Goal: Task Accomplishment & Management: Use online tool/utility

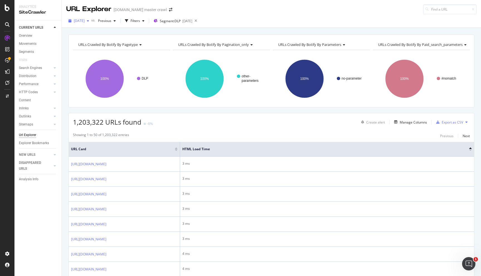
click at [85, 22] on span "[DATE]" at bounding box center [79, 20] width 11 height 5
click at [155, 98] on rect "A chart." at bounding box center [121, 79] width 97 height 48
click at [131, 23] on div "button" at bounding box center [127, 21] width 8 height 8
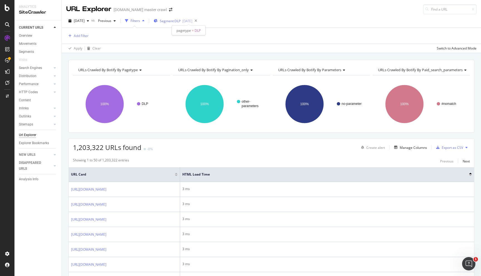
click at [176, 21] on span "Segment: DLP" at bounding box center [170, 21] width 21 height 5
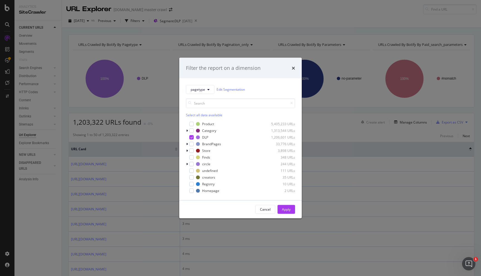
click at [159, 31] on div "Filter the report on a dimension pagetype Edit Segmentation Select all data ava…" at bounding box center [240, 138] width 481 height 276
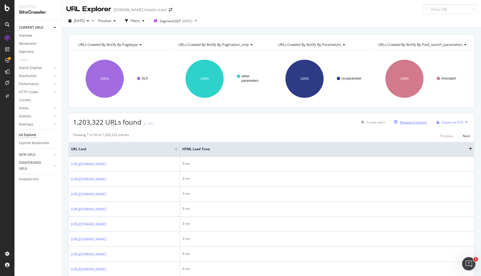
click at [413, 122] on div "Manage Columns" at bounding box center [413, 122] width 27 height 5
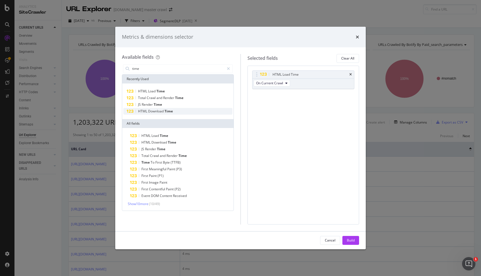
click at [143, 111] on span "HTML" at bounding box center [143, 111] width 10 height 5
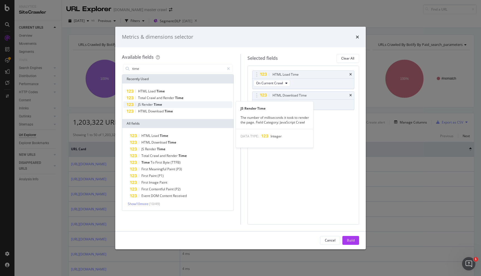
click at [143, 106] on span "Render" at bounding box center [148, 104] width 12 height 5
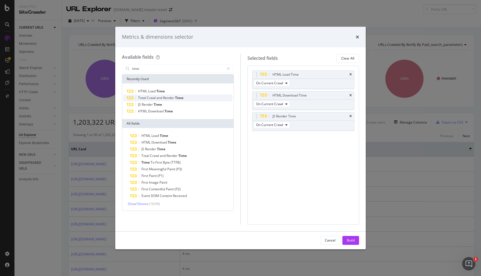
click at [146, 96] on span "Total" at bounding box center [142, 98] width 9 height 5
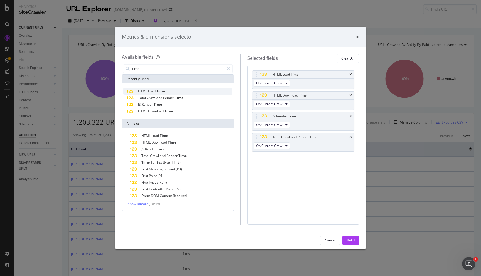
click at [147, 89] on span "HTML" at bounding box center [143, 91] width 10 height 5
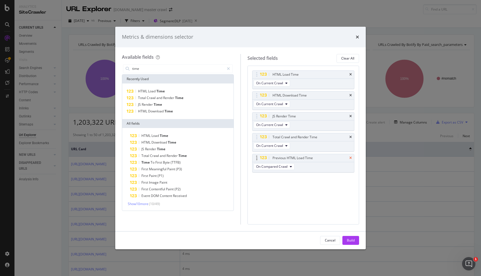
click at [349, 157] on icon "times" at bounding box center [350, 157] width 3 height 3
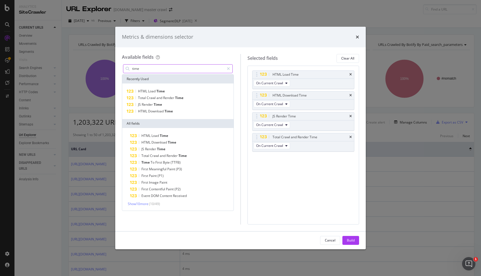
click at [150, 69] on input "time" at bounding box center [178, 69] width 93 height 8
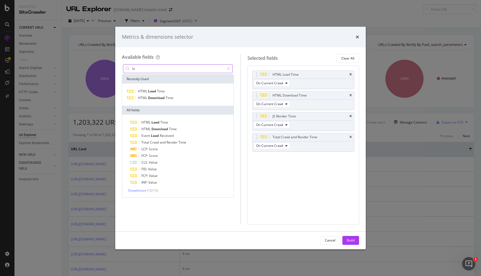
type input "l"
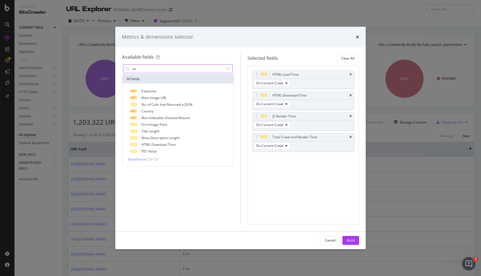
type input "s"
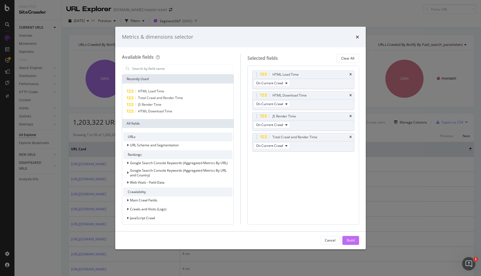
click at [350, 243] on div "Build" at bounding box center [351, 240] width 8 height 8
